Goal: Task Accomplishment & Management: Use online tool/utility

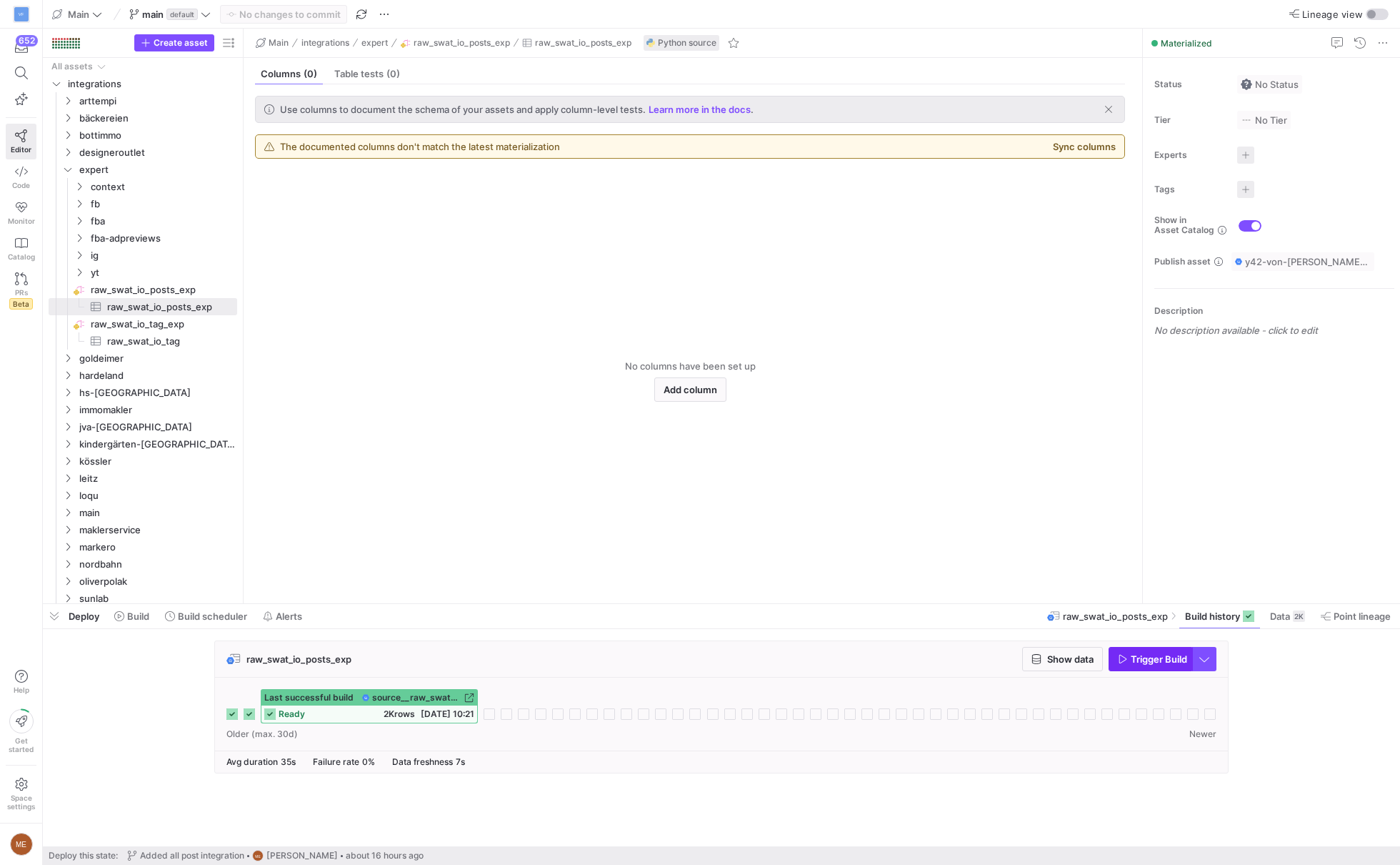
click at [1171, 662] on span "Trigger Build" at bounding box center [1159, 659] width 57 height 11
click at [1171, 661] on span "Trigger Build" at bounding box center [1159, 659] width 57 height 11
click at [1314, 705] on div "raw_swat_io_posts_exp Show data Trigger Build Last successful build source__raw…" at bounding box center [718, 712] width 1352 height 142
click at [1152, 647] on span "button" at bounding box center [1150, 659] width 82 height 23
click at [765, 632] on div "raw_swat_io_posts_exp Show data Trigger Build Last successful build source__raw…" at bounding box center [721, 737] width 1357 height 218
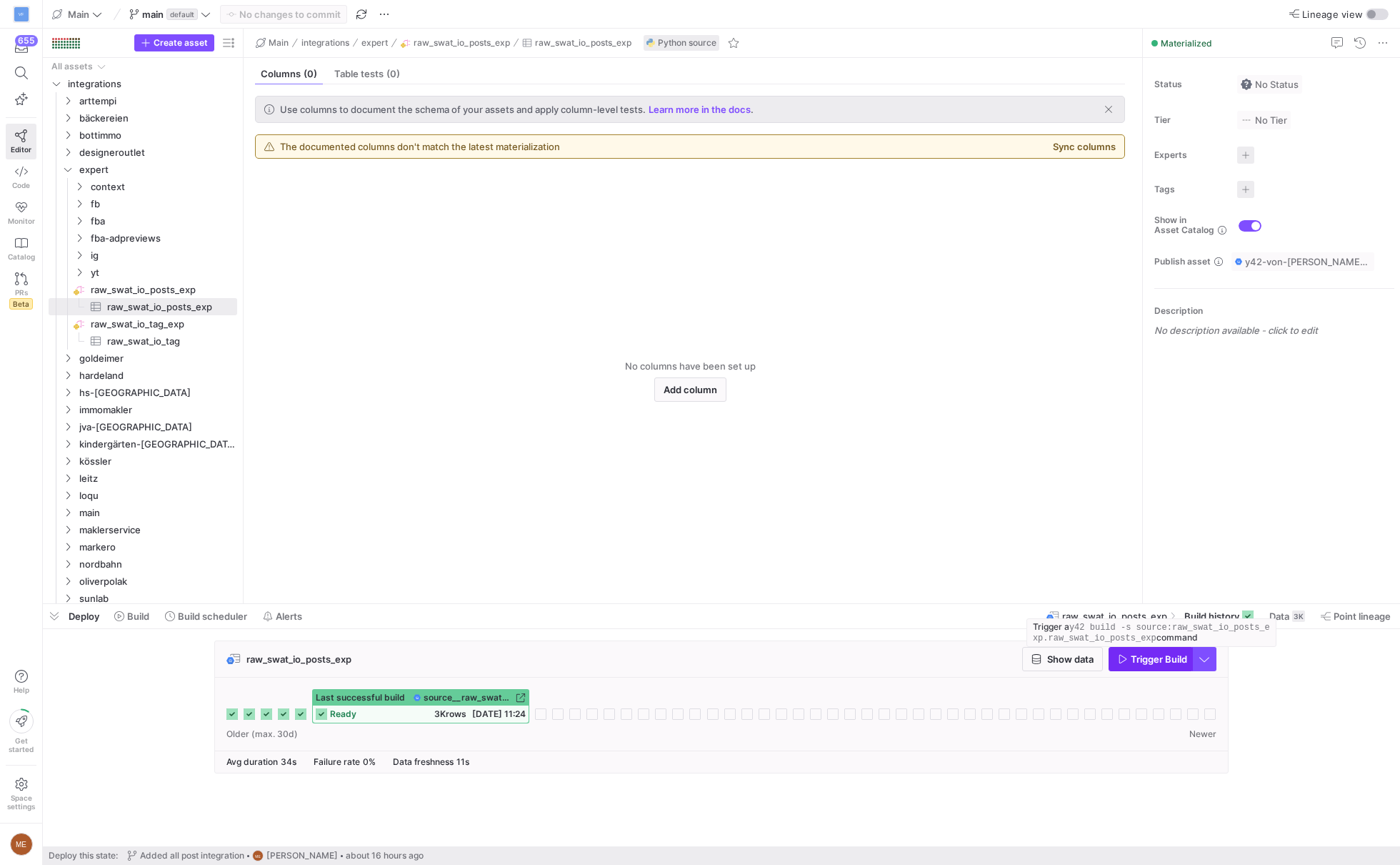
click at [1158, 656] on span "Trigger Build" at bounding box center [1159, 659] width 57 height 11
click at [1273, 706] on div "raw_swat_io_posts_exp Show data Trigger Build Last successful build source__raw…" at bounding box center [718, 712] width 1352 height 142
click at [1171, 653] on span "Trigger Build" at bounding box center [1159, 659] width 57 height 11
click at [1152, 654] on span "Trigger Build" at bounding box center [1159, 659] width 57 height 11
click at [1142, 662] on span "Trigger Build" at bounding box center [1159, 659] width 57 height 11
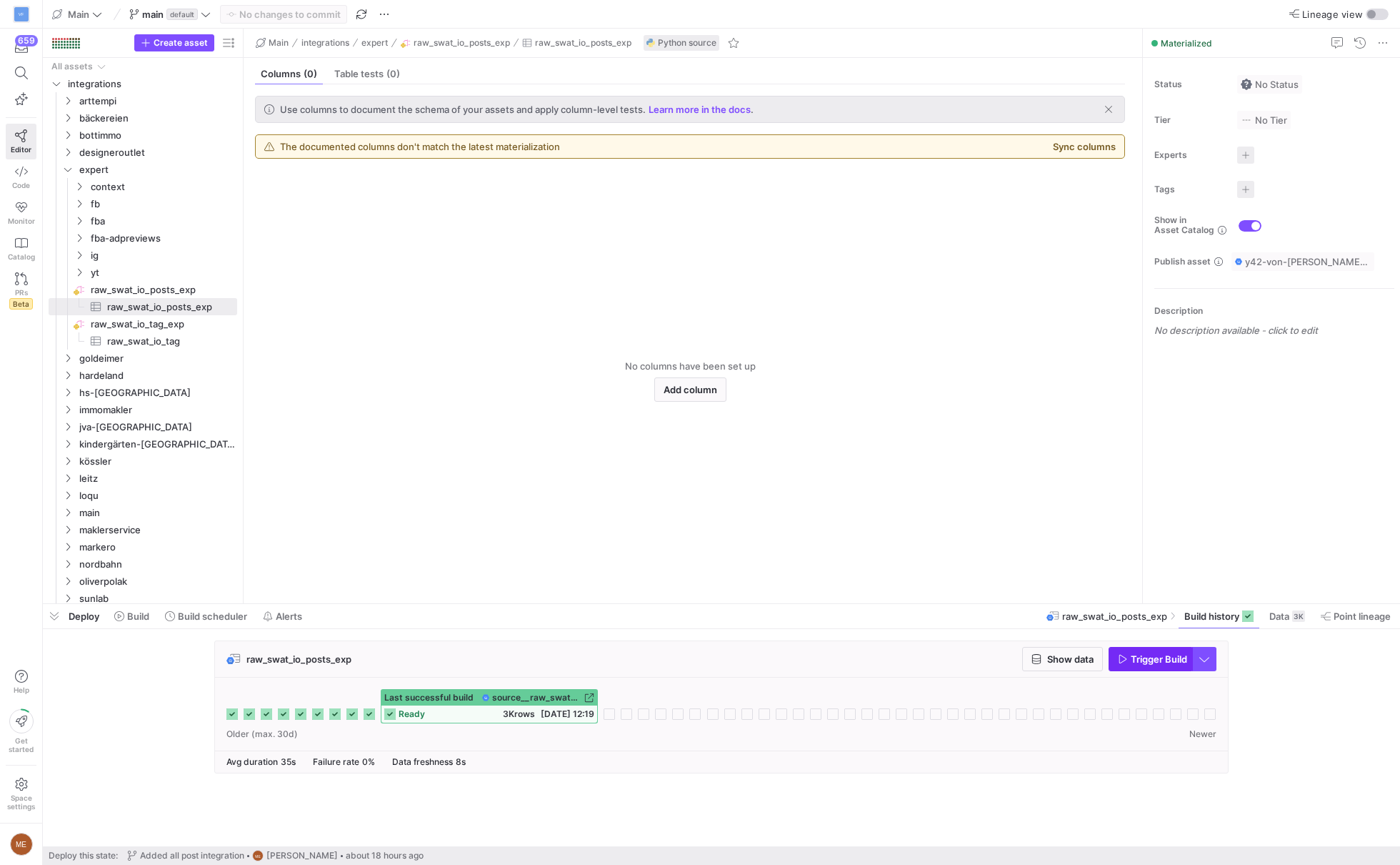
click at [1147, 662] on span "Trigger Build" at bounding box center [1159, 659] width 57 height 11
click at [1334, 684] on div "raw_swat_io_posts_exp Show data Trigger Build Last successful build source__raw…" at bounding box center [718, 712] width 1352 height 142
click at [606, 711] on icon at bounding box center [609, 714] width 11 height 11
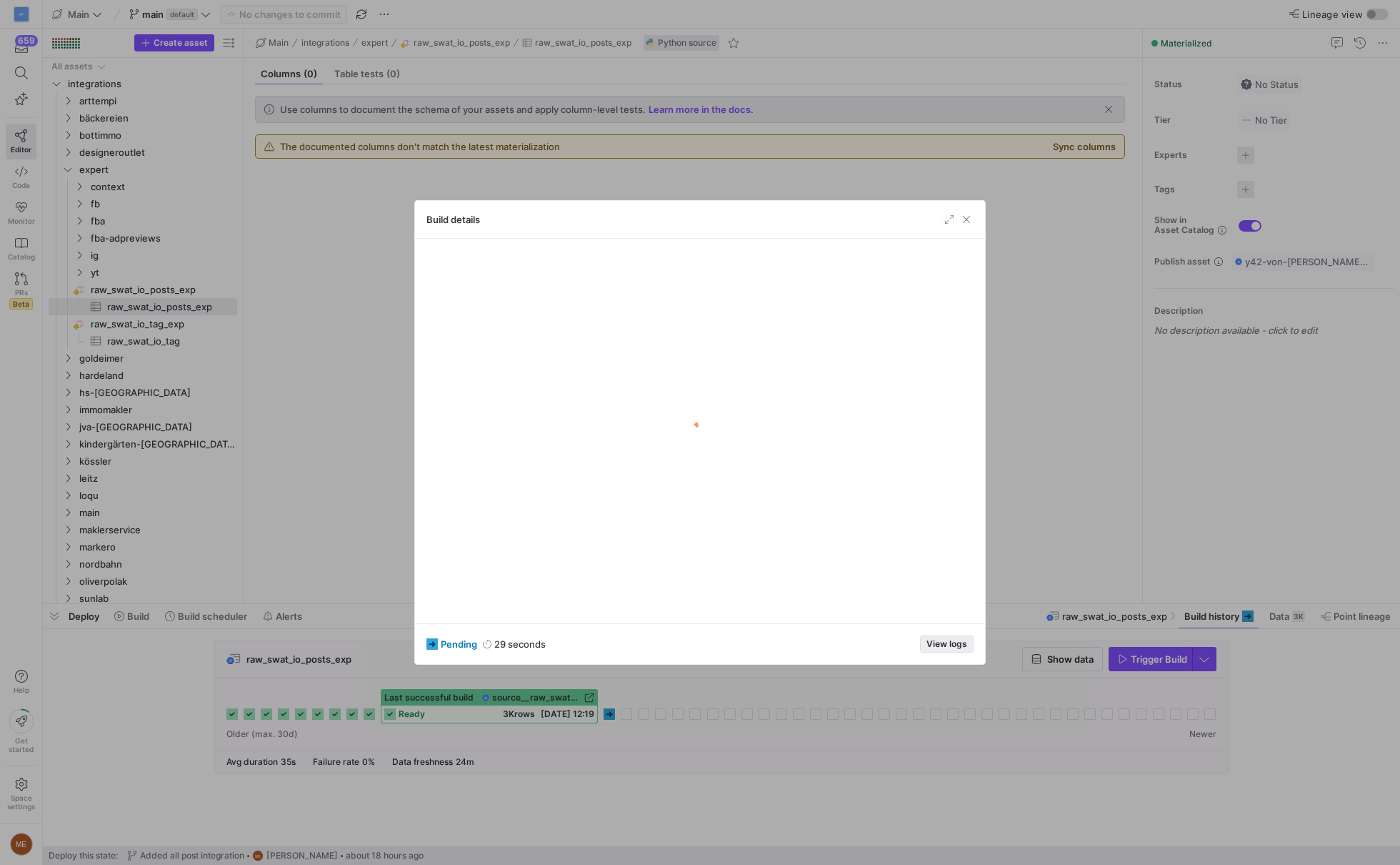
click at [940, 651] on span "button" at bounding box center [946, 644] width 52 height 16
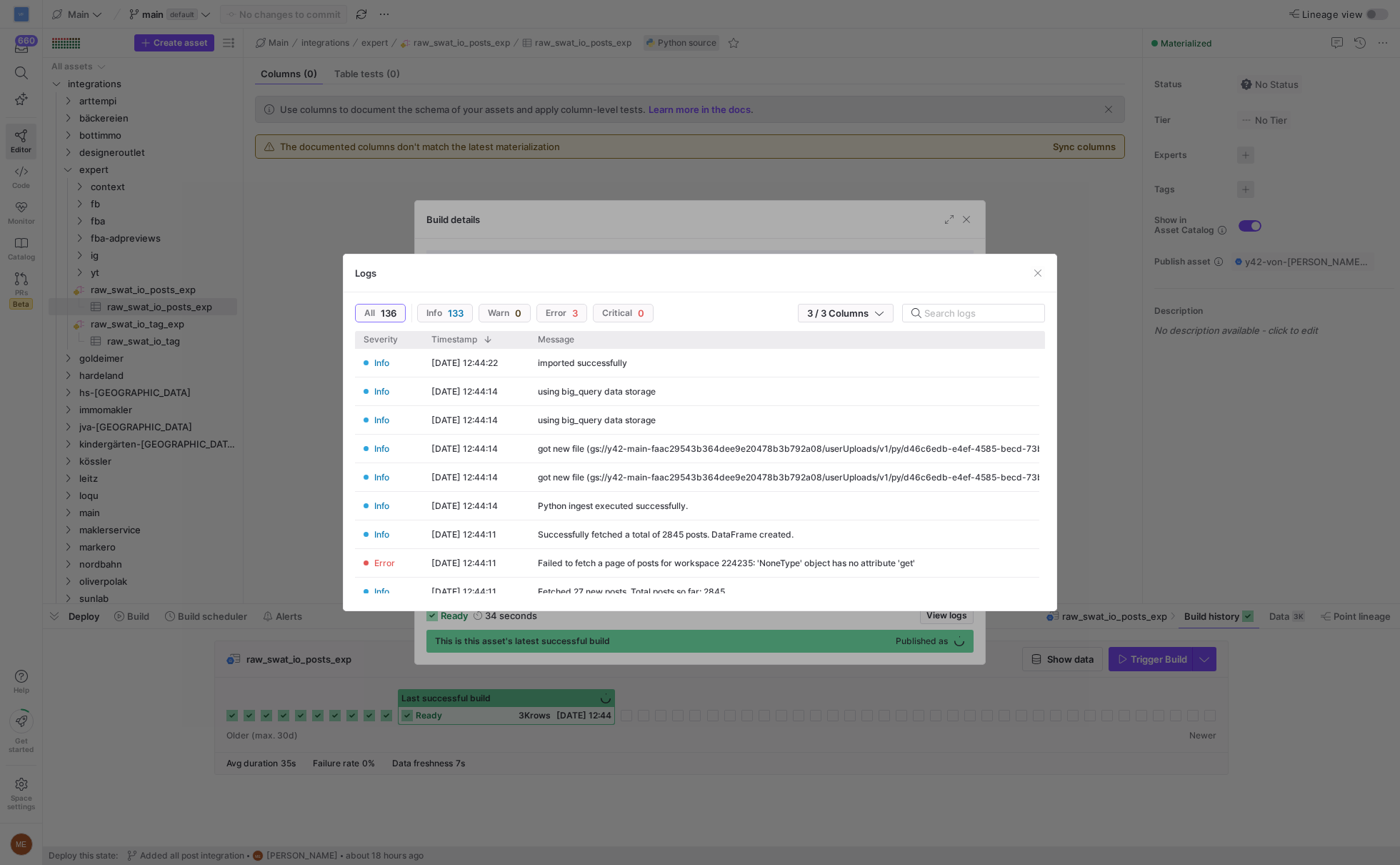
click at [1136, 501] on div at bounding box center [700, 432] width 1400 height 865
